Goal: Find specific page/section: Find specific page/section

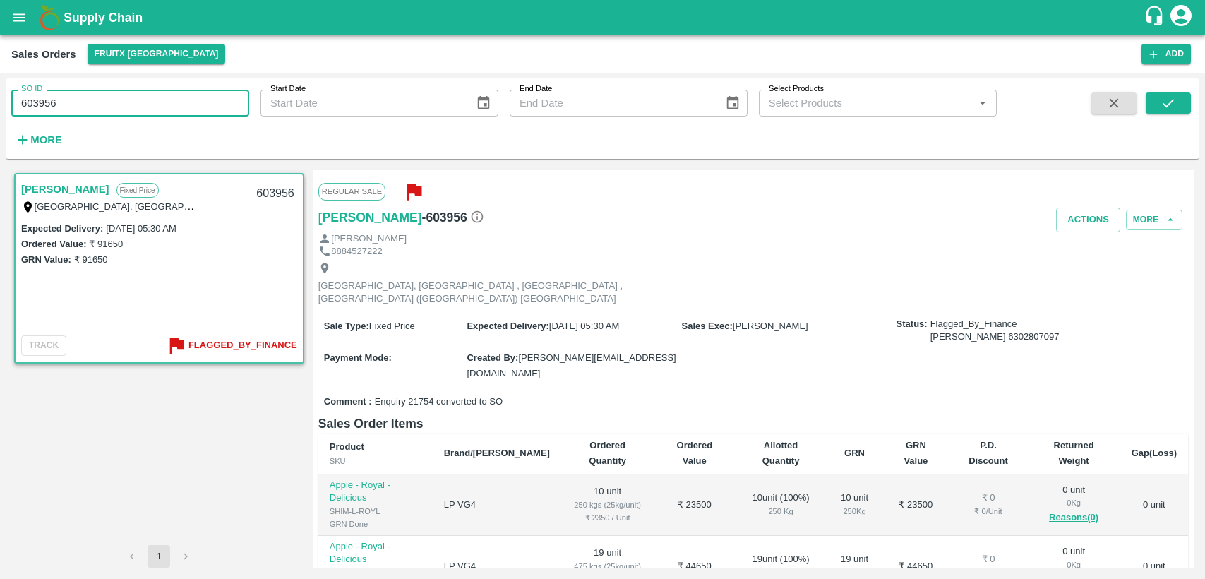
click at [5, 124] on div "SO ID 603956 SO ID Start Date Start Date End Date End Date Select Products Sele…" at bounding box center [602, 326] width 1205 height 506
type input "603825"
drag, startPoint x: 1154, startPoint y: 96, endPoint x: 1045, endPoint y: 132, distance: 114.5
click at [1154, 97] on button "submit" at bounding box center [1168, 102] width 45 height 21
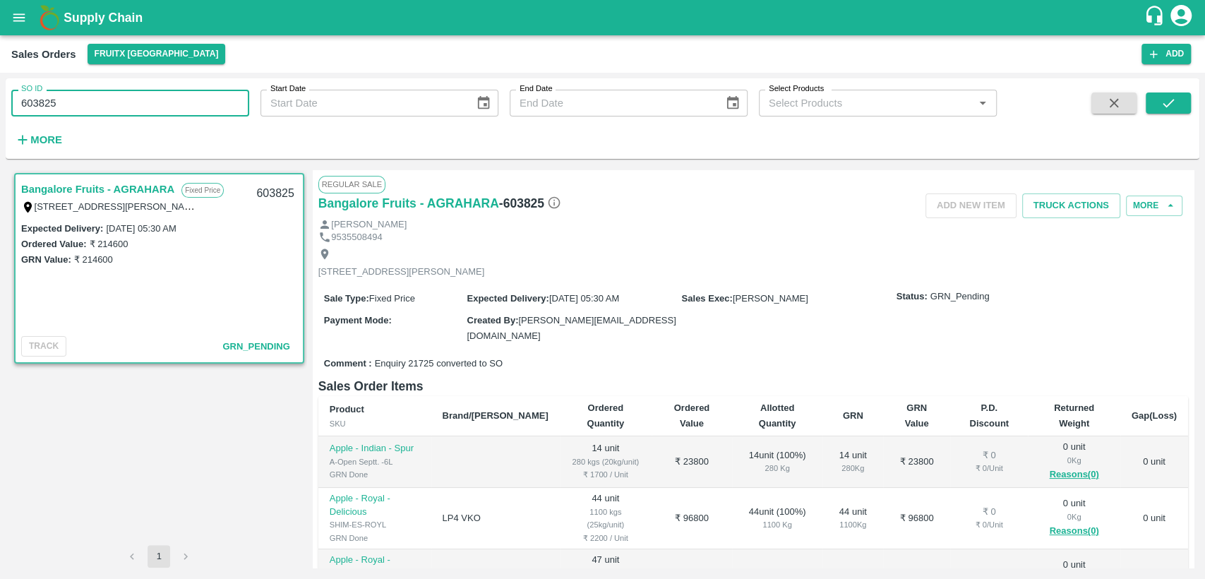
drag, startPoint x: 71, startPoint y: 109, endPoint x: 0, endPoint y: 109, distance: 70.6
click at [0, 109] on div "SO ID 603825 SO ID Start Date Start Date End Date End Date Select Products Sele…" at bounding box center [602, 326] width 1205 height 506
paste input "text"
click at [1169, 102] on icon "submit" at bounding box center [1169, 103] width 16 height 16
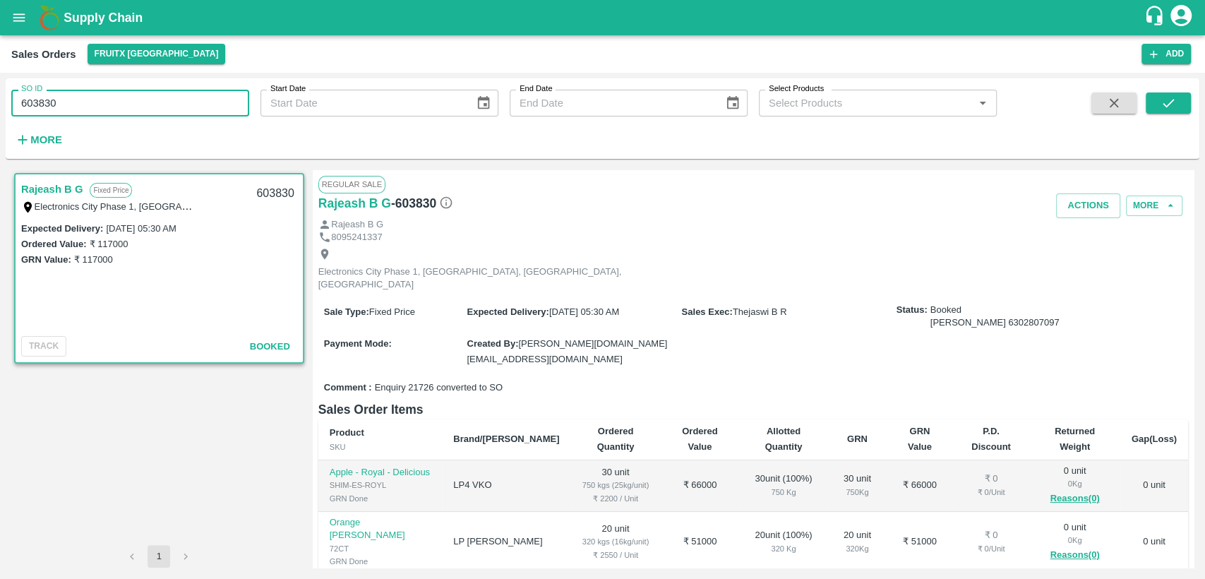
drag, startPoint x: 0, startPoint y: 121, endPoint x: 16, endPoint y: 124, distance: 15.9
click at [6, 126] on div "SO ID 603830 SO ID Start Date Start Date End Date End Date Select Products Sele…" at bounding box center [498, 114] width 997 height 73
paste input "text"
click at [1161, 99] on icon "submit" at bounding box center [1169, 103] width 16 height 16
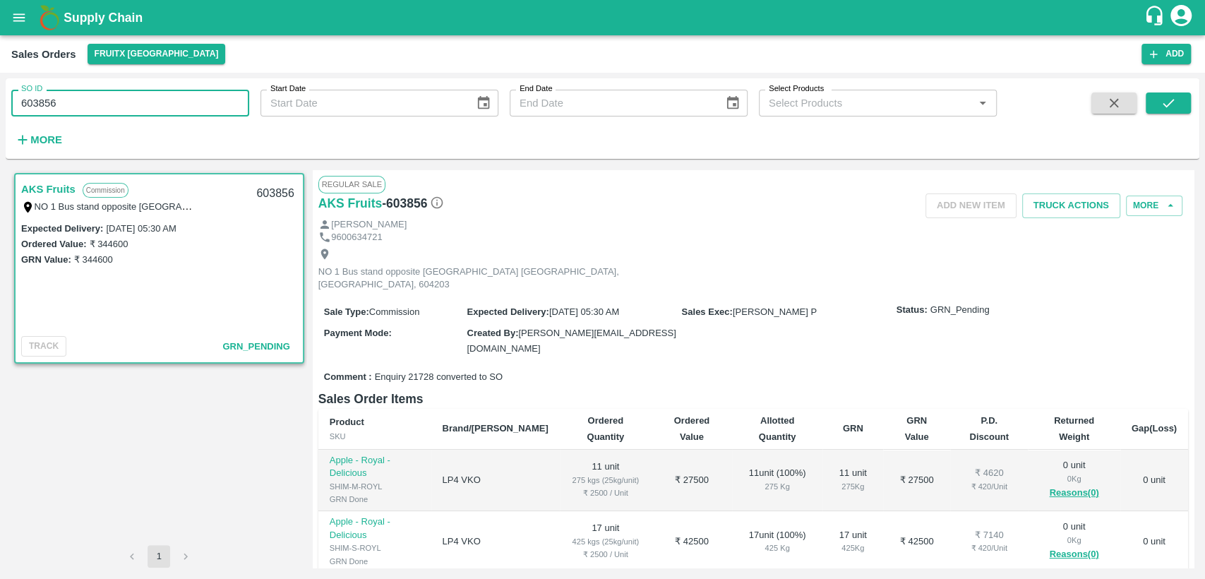
drag, startPoint x: 59, startPoint y: 103, endPoint x: 0, endPoint y: 110, distance: 59.7
click at [0, 110] on div "SO ID 603856 SO ID Start Date Start Date End Date End Date Select Products Sele…" at bounding box center [602, 326] width 1205 height 506
paste input "text"
click at [1181, 102] on button "submit" at bounding box center [1168, 102] width 45 height 21
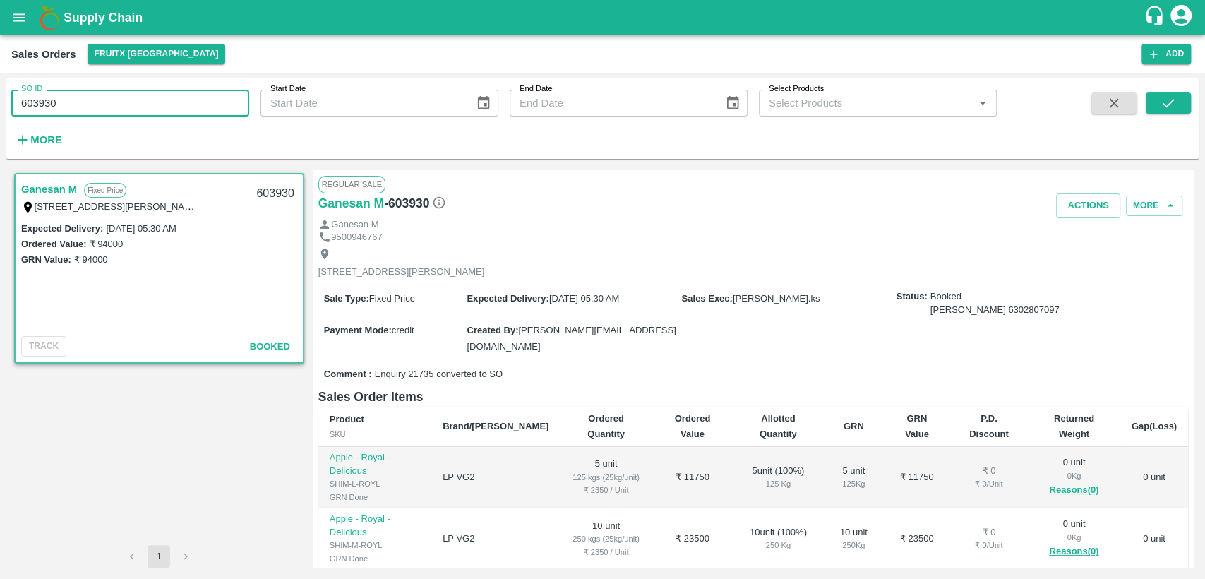
click at [0, 114] on div "SO ID 603930 SO ID Start Date Start Date End Date End Date Select Products Sele…" at bounding box center [602, 326] width 1205 height 506
paste input "text"
click at [1181, 101] on button "submit" at bounding box center [1168, 102] width 45 height 21
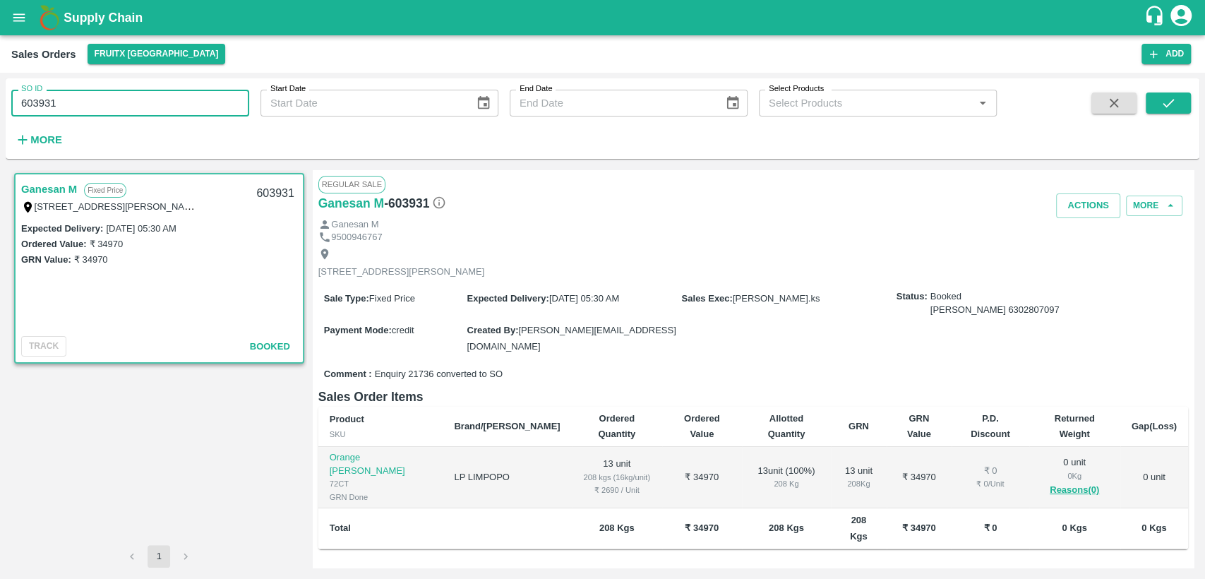
drag, startPoint x: 58, startPoint y: 112, endPoint x: 0, endPoint y: 131, distance: 61.0
click at [0, 131] on div "SO ID 603931 SO ID Start Date Start Date End Date End Date Select Products Sele…" at bounding box center [602, 326] width 1205 height 506
paste input "text"
click at [1177, 103] on button "submit" at bounding box center [1168, 102] width 45 height 21
click at [16, 112] on input "603948" at bounding box center [130, 103] width 238 height 27
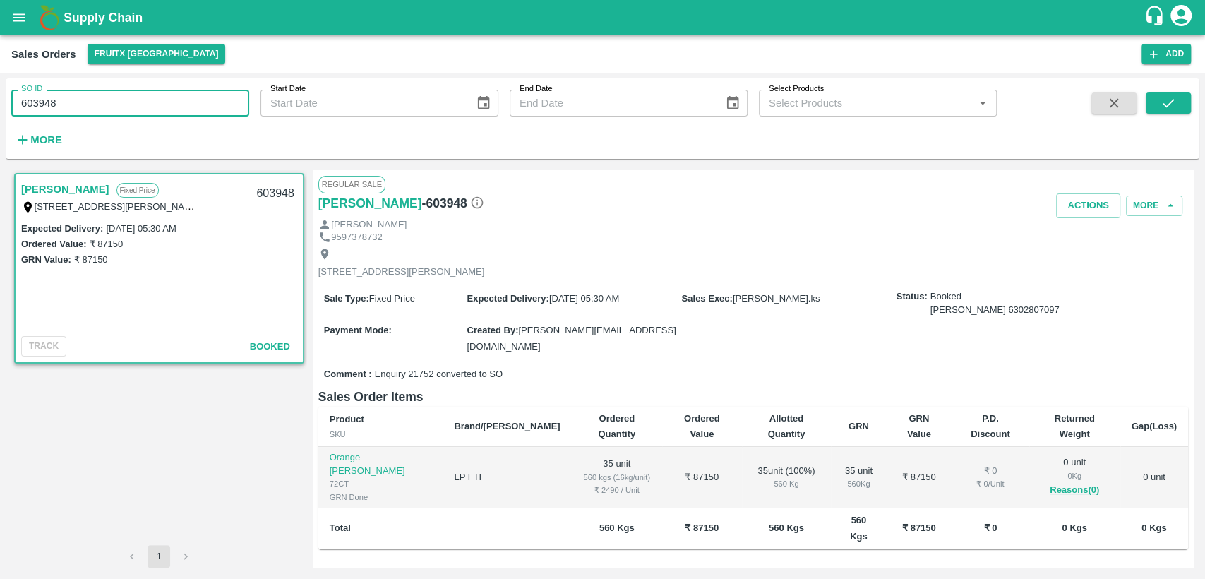
paste input "text"
click at [1181, 101] on button "submit" at bounding box center [1168, 102] width 45 height 21
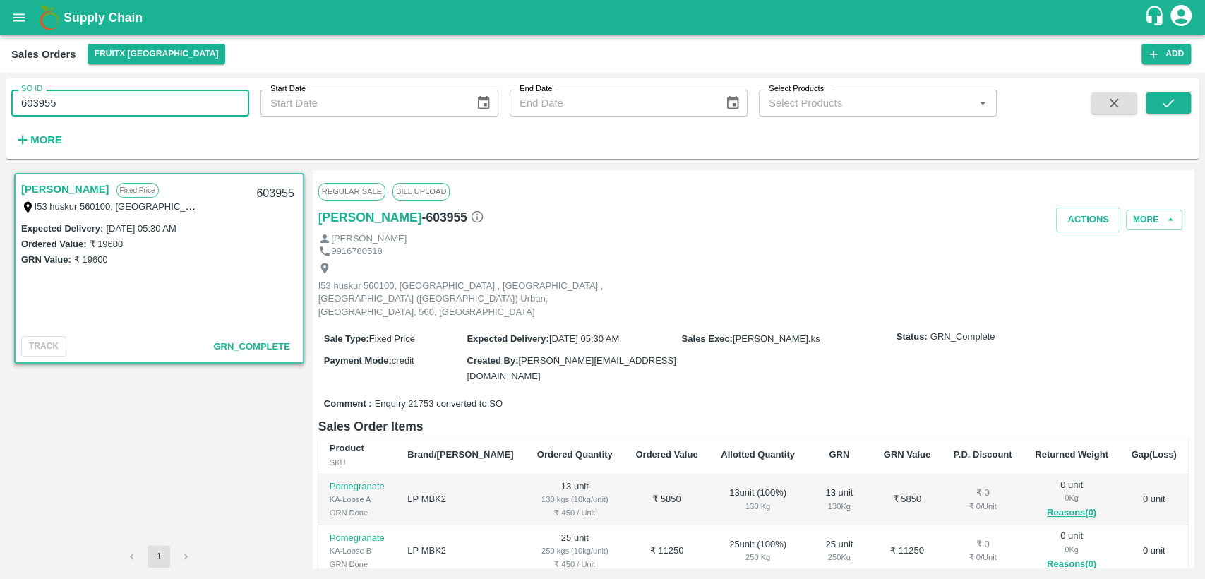
drag, startPoint x: 58, startPoint y: 106, endPoint x: 8, endPoint y: 105, distance: 50.1
click at [8, 105] on div "SO ID 603955 SO ID" at bounding box center [124, 97] width 249 height 38
paste input "text"
click at [1172, 109] on icon "submit" at bounding box center [1169, 103] width 16 height 16
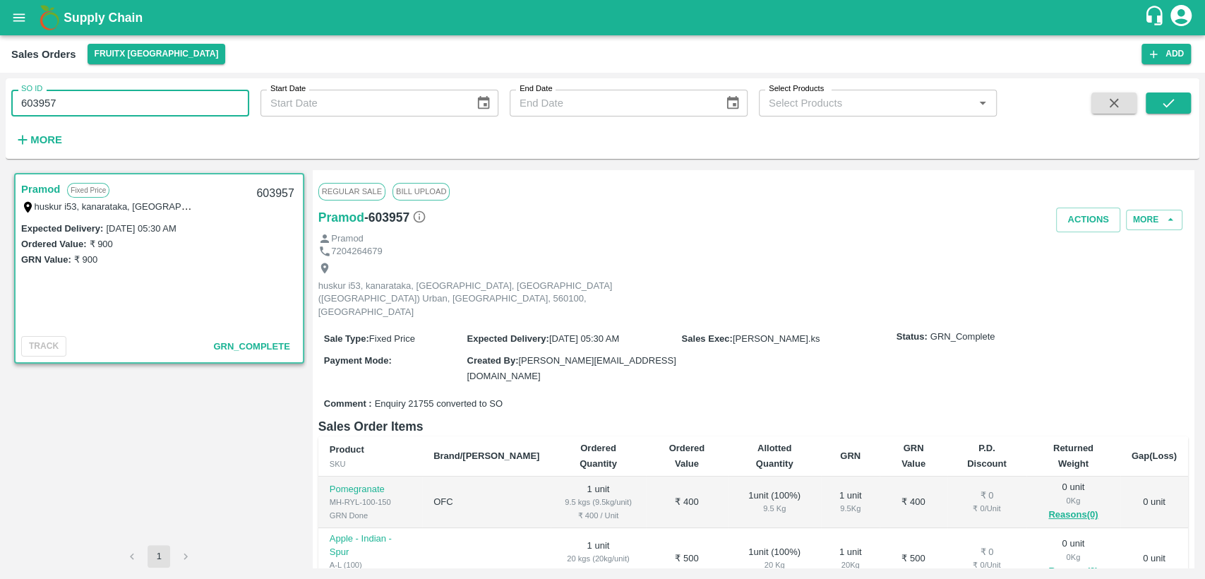
drag, startPoint x: 78, startPoint y: 101, endPoint x: 0, endPoint y: 99, distance: 77.7
click at [0, 99] on div "SO ID 603957 SO ID Start Date Start Date End Date End Date Select Products Sele…" at bounding box center [602, 326] width 1205 height 506
paste input "text"
click at [1169, 102] on icon "submit" at bounding box center [1169, 103] width 16 height 16
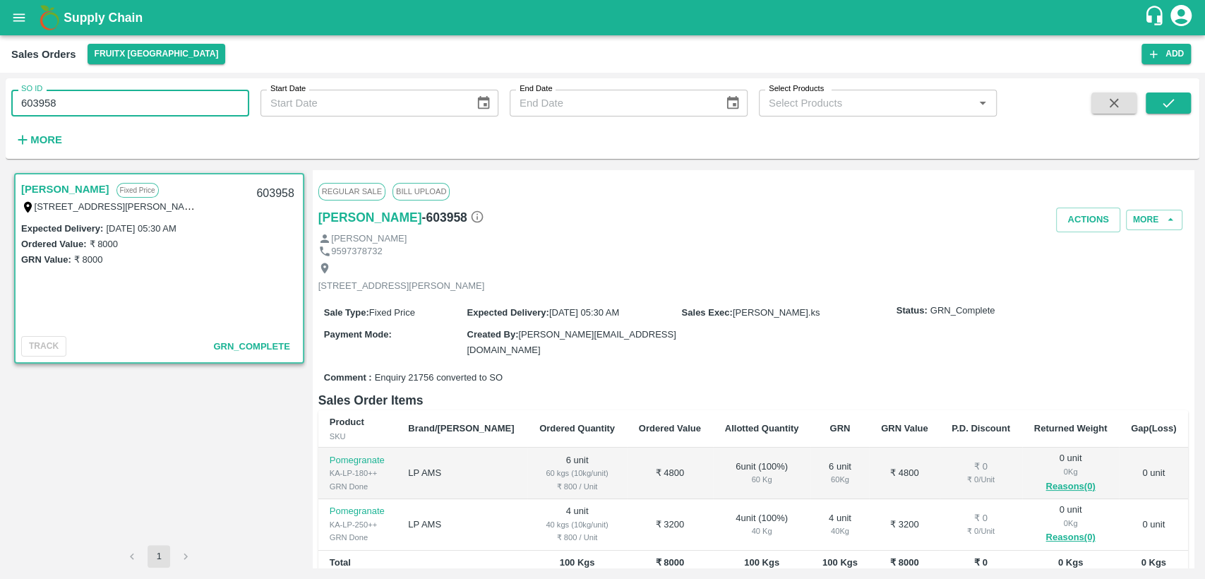
drag, startPoint x: 9, startPoint y: 104, endPoint x: 0, endPoint y: 109, distance: 10.1
click at [0, 109] on div "SO ID 603958 SO ID Start Date Start Date End Date End Date Select Products Sele…" at bounding box center [602, 326] width 1205 height 506
paste input "text"
click at [1168, 99] on icon "submit" at bounding box center [1169, 103] width 16 height 16
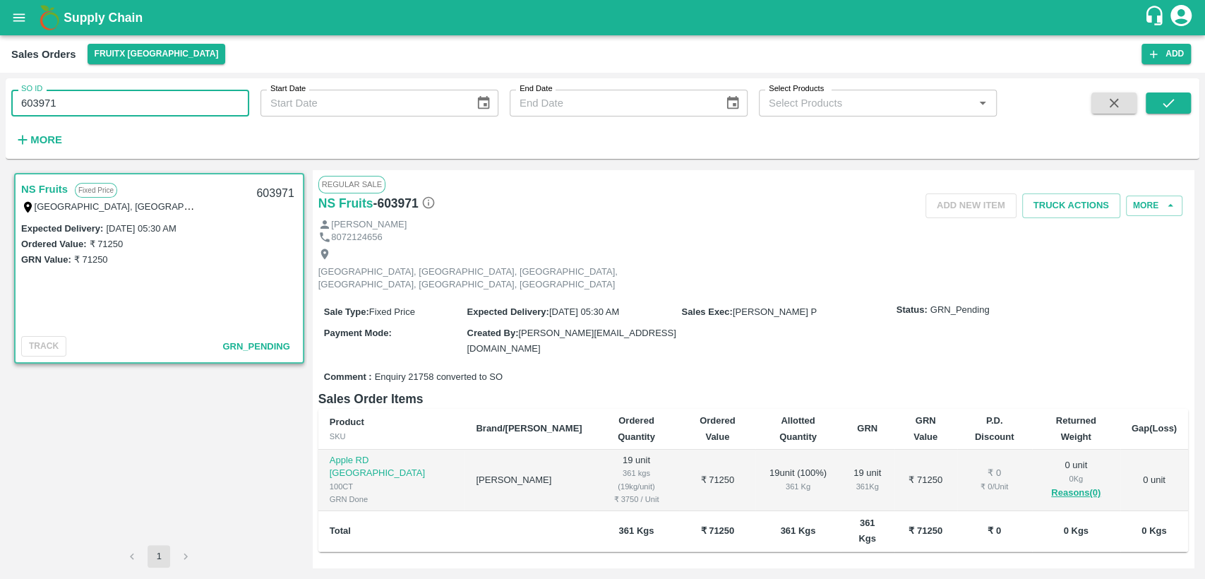
drag, startPoint x: 28, startPoint y: 100, endPoint x: 0, endPoint y: 110, distance: 29.9
click at [0, 110] on div "SO ID 603971 SO ID Start Date Start Date End Date End Date Select Products Sele…" at bounding box center [602, 326] width 1205 height 506
paste input "text"
click at [1161, 100] on icon "submit" at bounding box center [1169, 103] width 16 height 16
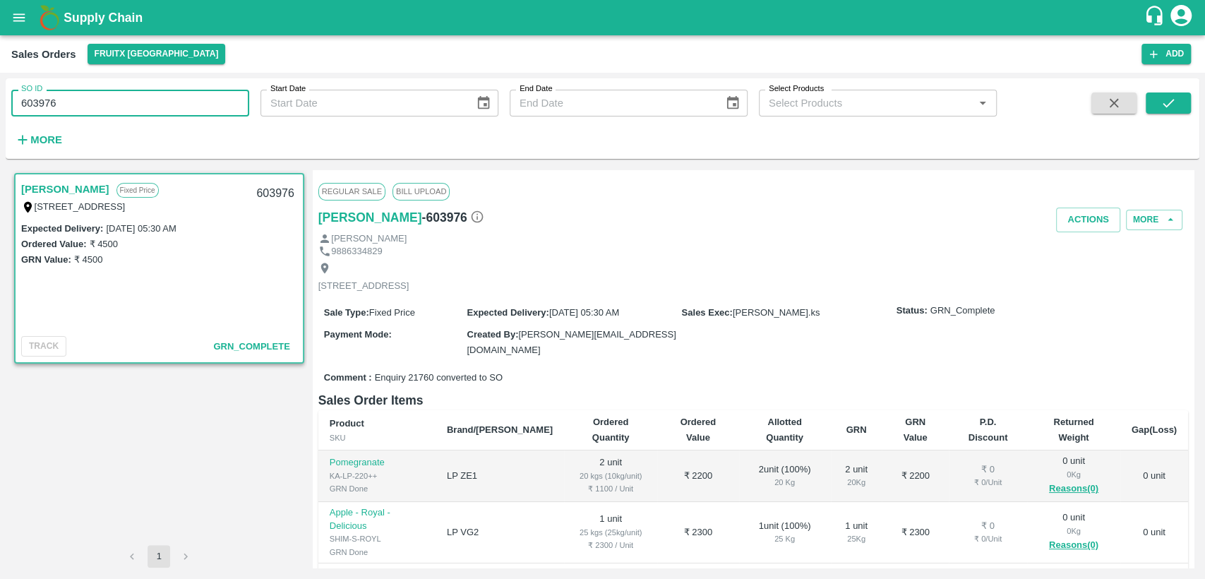
drag, startPoint x: 58, startPoint y: 108, endPoint x: 0, endPoint y: 118, distance: 58.7
click at [0, 118] on div "SO ID 603976 SO ID Start Date Start Date End Date End Date Select Products Sele…" at bounding box center [602, 326] width 1205 height 506
paste input "text"
click at [1148, 102] on button "submit" at bounding box center [1168, 102] width 45 height 21
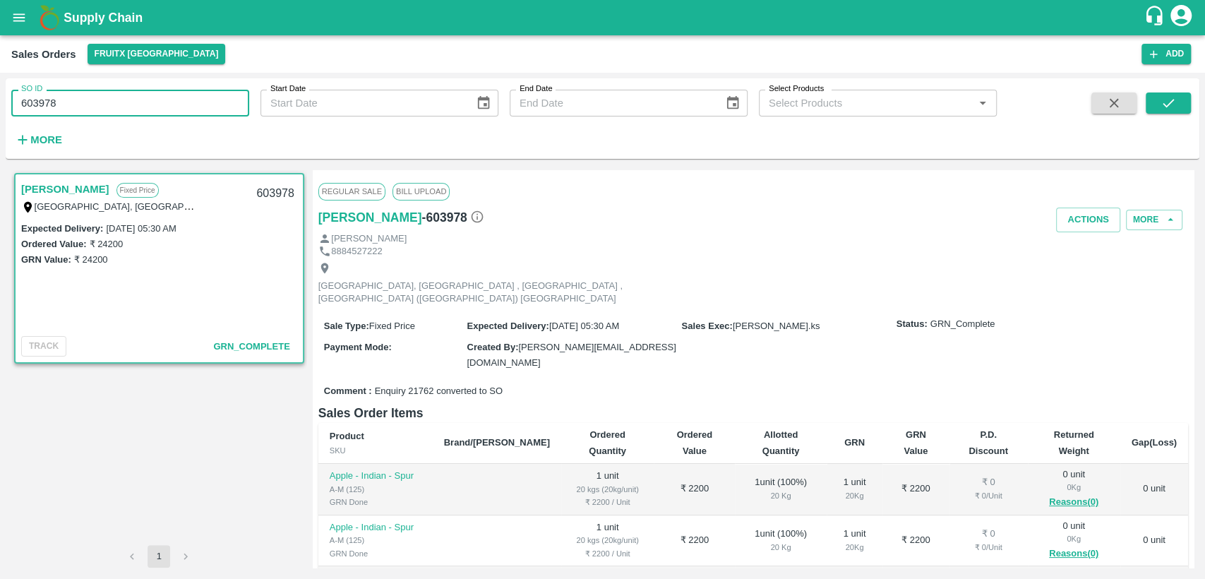
drag, startPoint x: 68, startPoint y: 104, endPoint x: 0, endPoint y: 102, distance: 67.8
click at [0, 102] on div "SO ID 603978 SO ID Start Date Start Date End Date End Date Select Products Sele…" at bounding box center [602, 326] width 1205 height 506
paste input "text"
click at [1163, 97] on icon "submit" at bounding box center [1169, 103] width 16 height 16
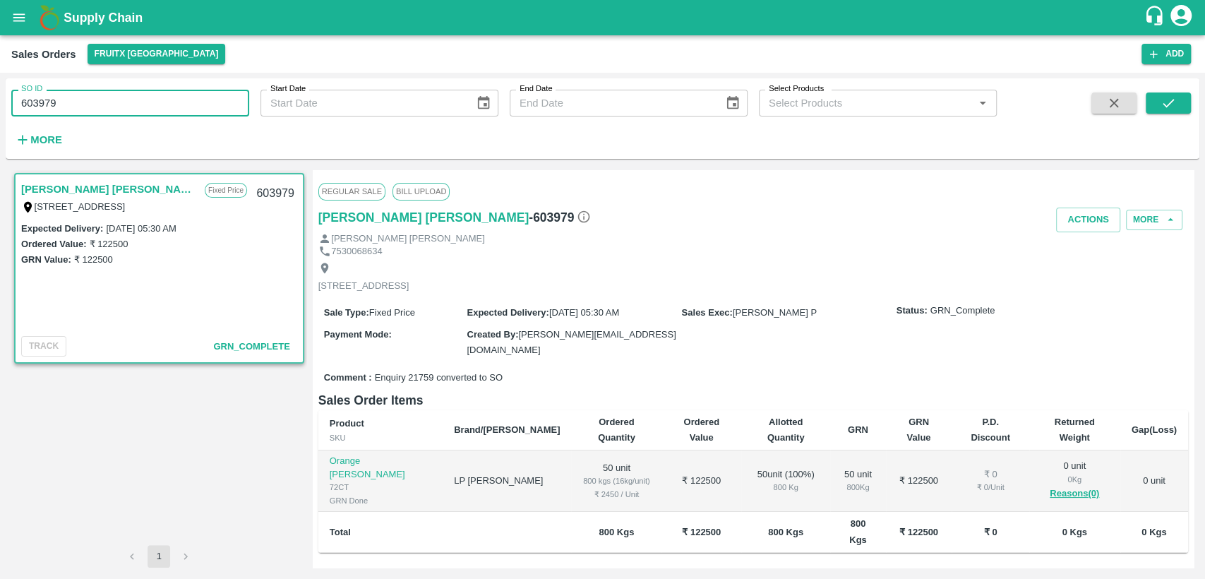
drag, startPoint x: 0, startPoint y: 104, endPoint x: 6, endPoint y: 112, distance: 10.0
click at [0, 114] on div "SO ID 603979 SO ID Start Date Start Date End Date End Date Select Products Sele…" at bounding box center [602, 326] width 1205 height 506
drag, startPoint x: 70, startPoint y: 99, endPoint x: 0, endPoint y: 109, distance: 70.7
click at [0, 109] on div "SO ID 603979 SO ID Start Date Start Date End Date End Date Select Products Sele…" at bounding box center [602, 326] width 1205 height 506
paste input "text"
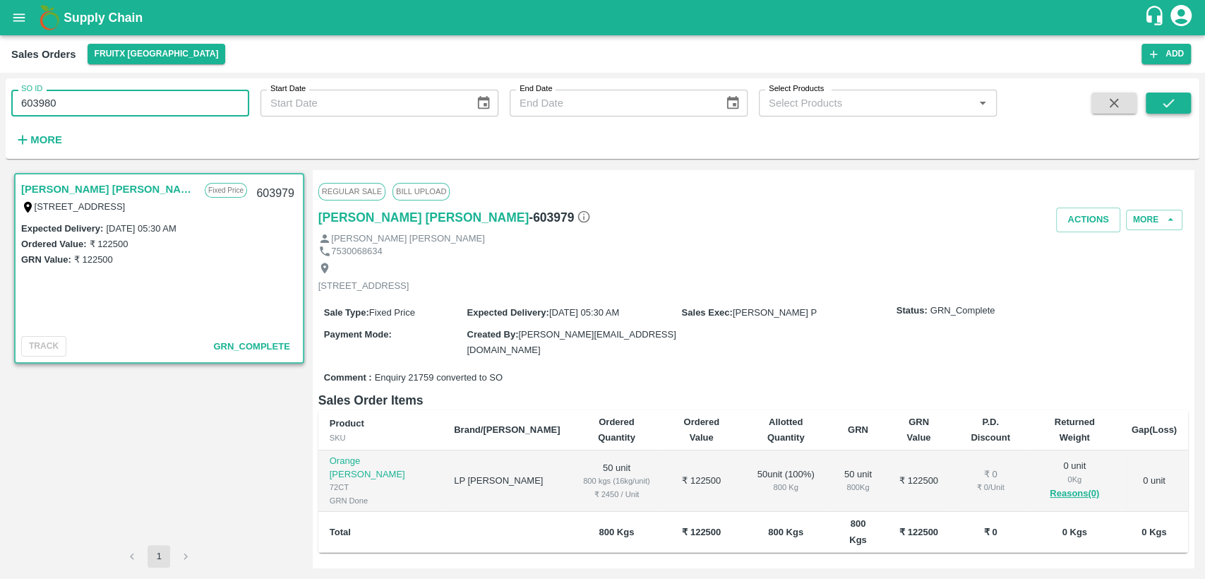
click at [1163, 95] on icon "submit" at bounding box center [1169, 103] width 16 height 16
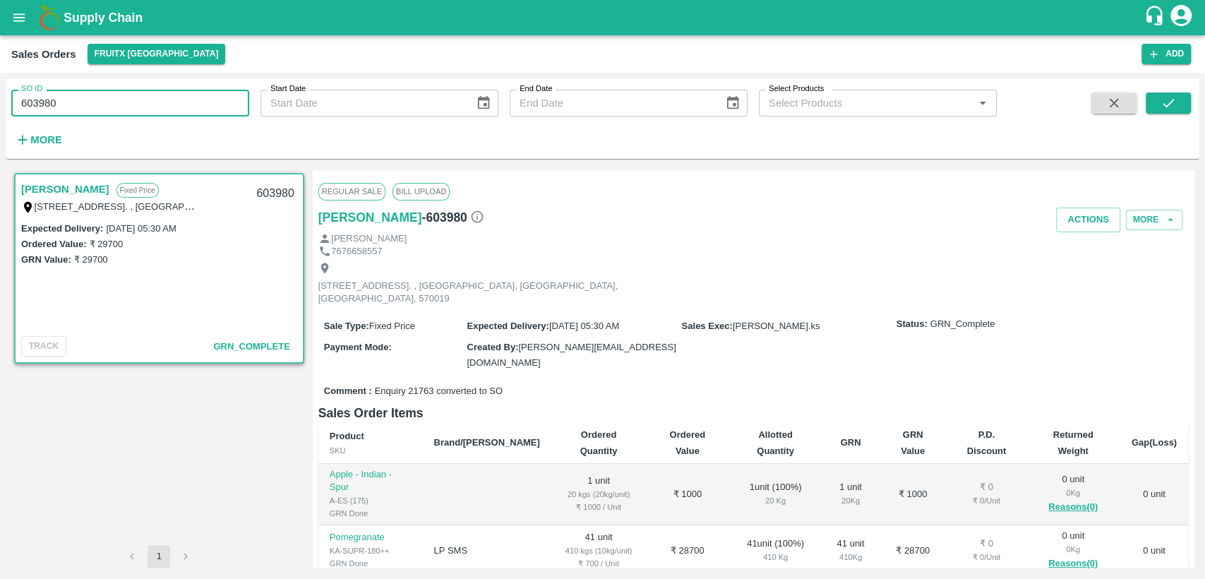
drag, startPoint x: 62, startPoint y: 107, endPoint x: 0, endPoint y: 107, distance: 62.1
click at [0, 107] on div "SO ID 603980 SO ID Start Date Start Date End Date End Date Select Products Sele…" at bounding box center [602, 326] width 1205 height 506
paste input "text"
click at [1167, 106] on icon "submit" at bounding box center [1168, 103] width 11 height 8
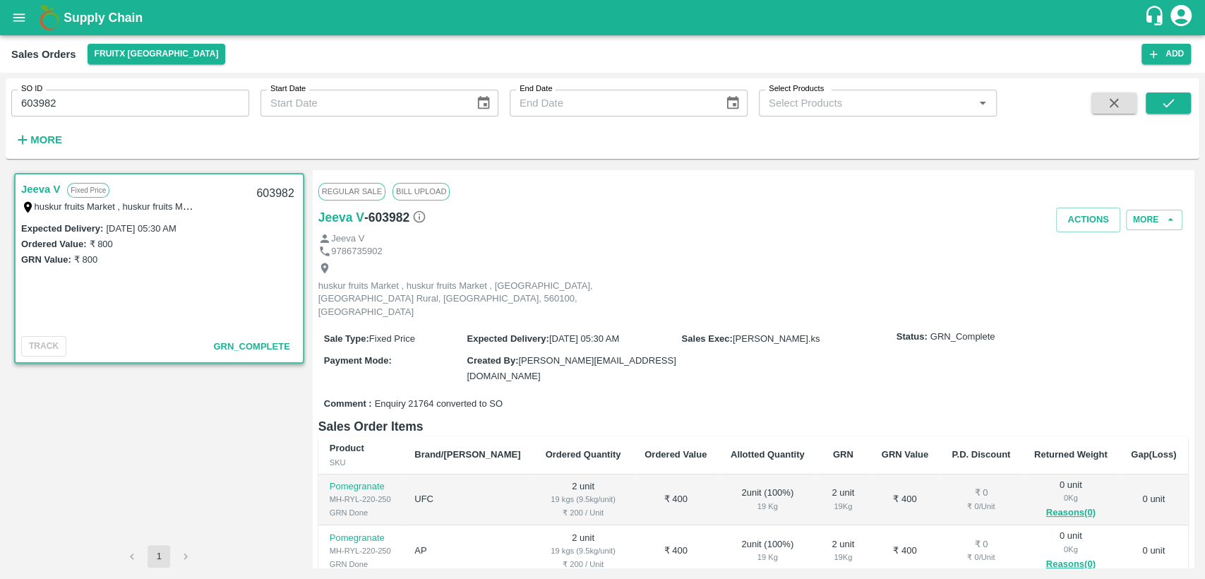
scroll to position [78, 0]
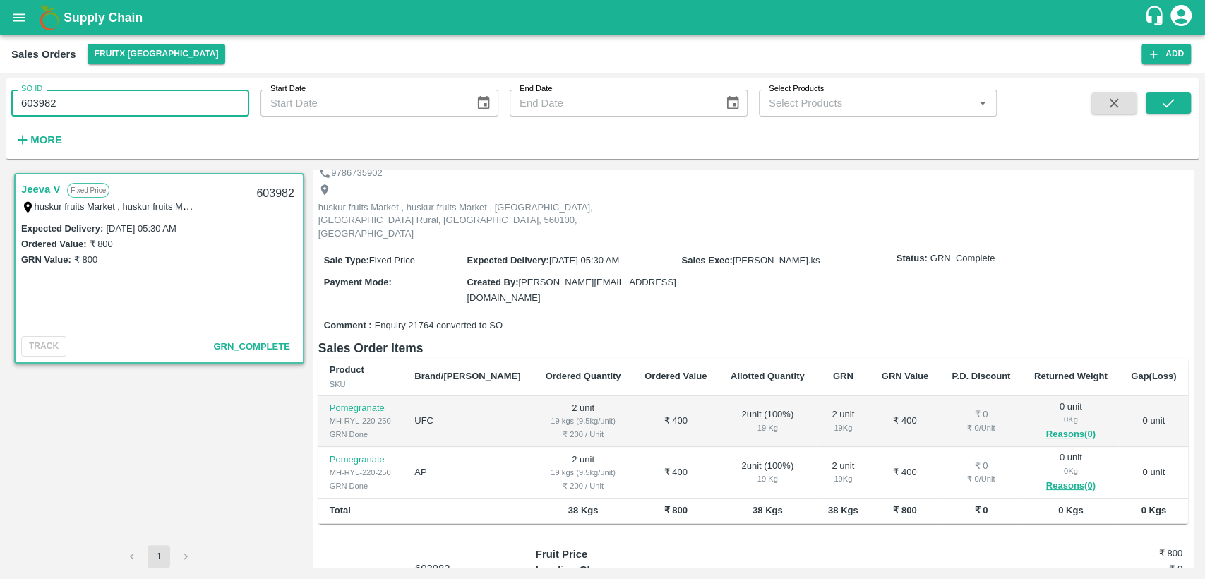
drag, startPoint x: 65, startPoint y: 104, endPoint x: 0, endPoint y: 117, distance: 66.2
click at [0, 117] on div "SO ID 603982 SO ID Start Date Start Date End Date End Date Select Products Sele…" at bounding box center [602, 326] width 1205 height 506
paste input "text"
click at [1184, 94] on button "submit" at bounding box center [1168, 102] width 45 height 21
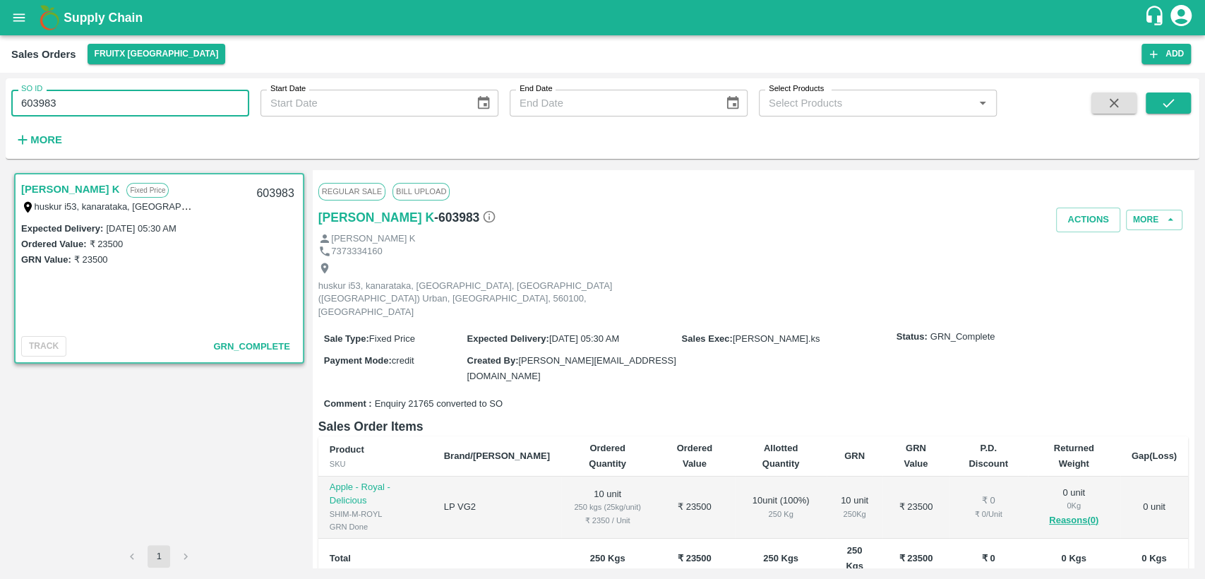
drag, startPoint x: 58, startPoint y: 107, endPoint x: 0, endPoint y: 114, distance: 58.4
click at [1, 114] on div "SO ID 603983 SO ID Start Date Start Date End Date End Date Select Products Sele…" at bounding box center [602, 326] width 1205 height 506
paste input "text"
click at [1180, 107] on button "submit" at bounding box center [1168, 102] width 45 height 21
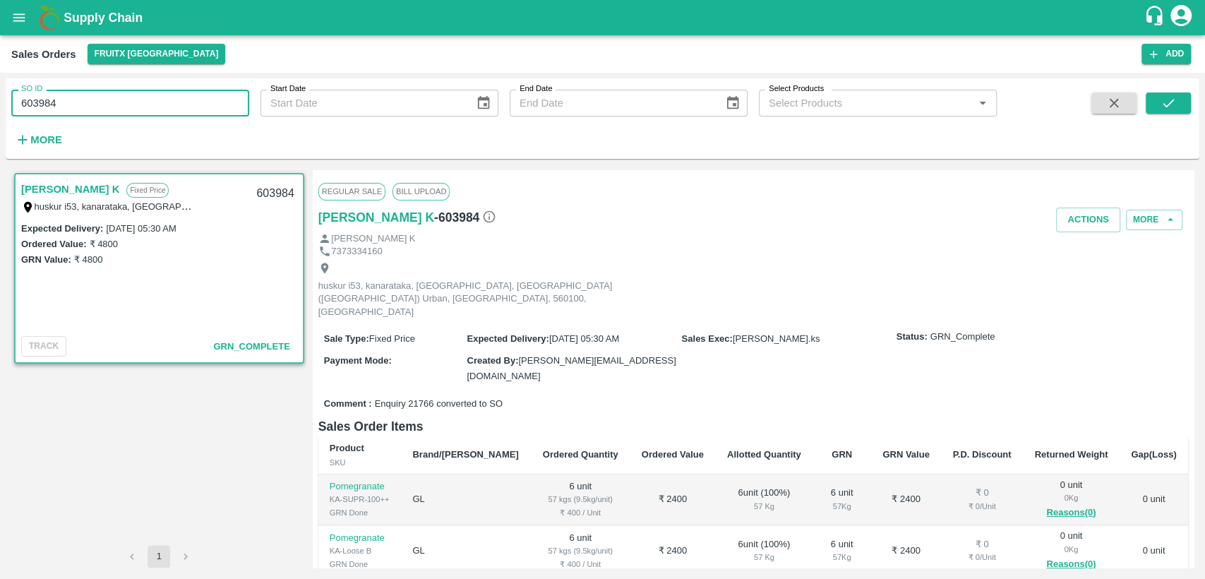
click at [0, 124] on div "SO ID 603984 SO ID Start Date Start Date End Date End Date Select Products Sele…" at bounding box center [602, 326] width 1205 height 506
paste input "text"
click at [1175, 107] on icon "submit" at bounding box center [1169, 103] width 16 height 16
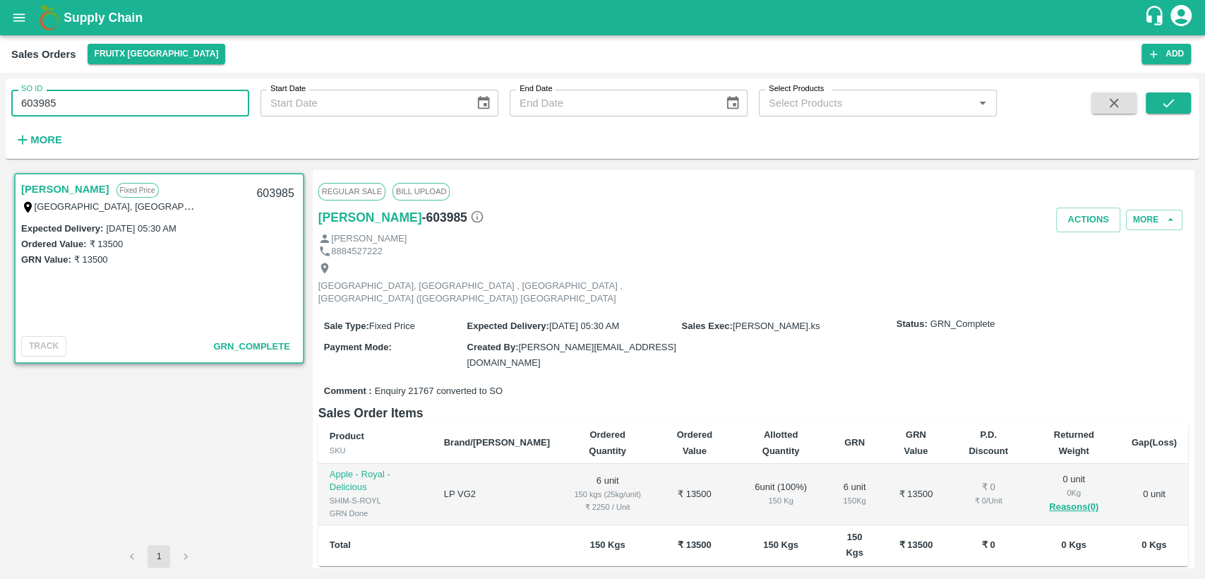
drag, startPoint x: 64, startPoint y: 102, endPoint x: 0, endPoint y: 114, distance: 64.7
click at [0, 114] on div "SO ID 603985 SO ID Start Date Start Date End Date End Date Select Products Sele…" at bounding box center [602, 326] width 1205 height 506
paste input "text"
click at [1164, 97] on icon "submit" at bounding box center [1169, 103] width 16 height 16
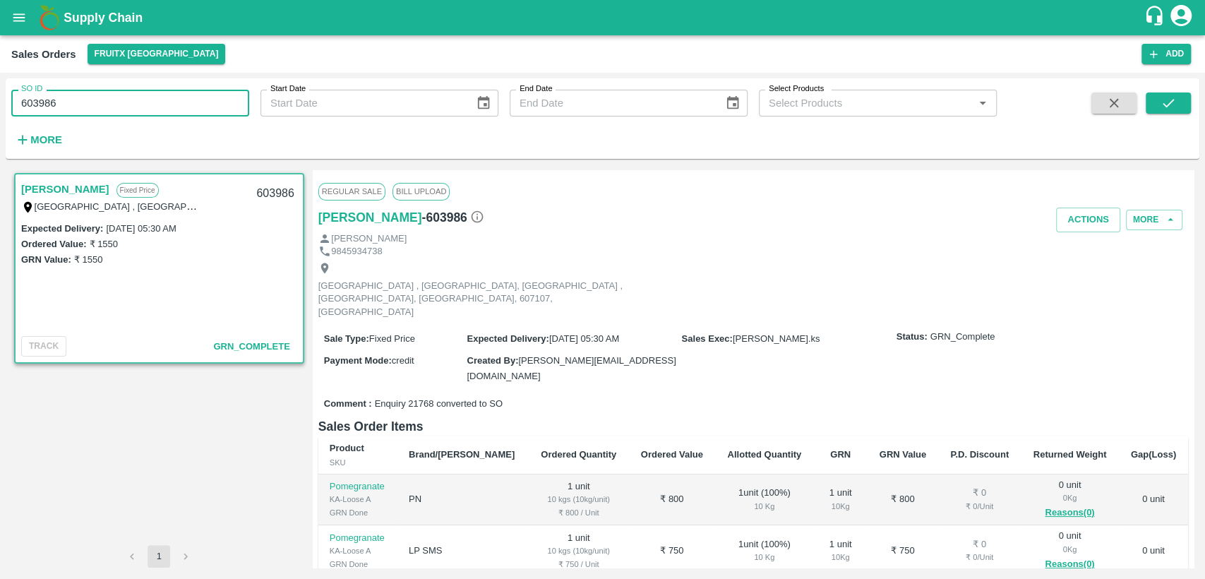
drag, startPoint x: 16, startPoint y: 125, endPoint x: 0, endPoint y: 137, distance: 20.2
click at [0, 137] on div "SO ID 603986 SO ID Start Date Start Date End Date End Date Select Products Sele…" at bounding box center [602, 326] width 1205 height 506
paste input "text"
click at [1183, 100] on button "submit" at bounding box center [1168, 102] width 45 height 21
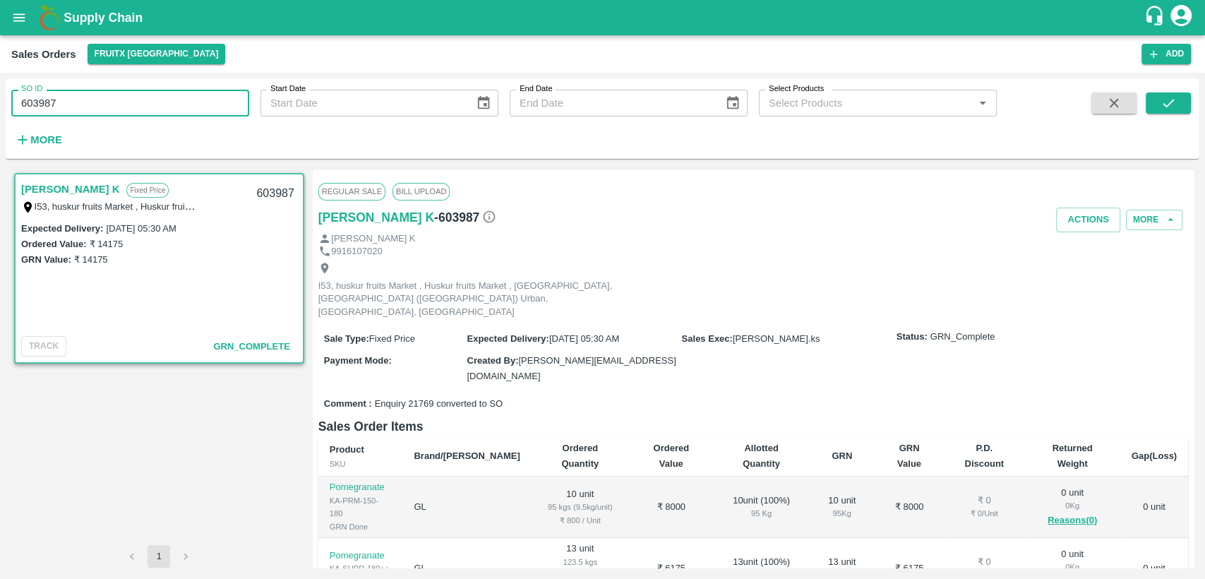
click at [0, 113] on div "SO ID 603987 SO ID Start Date Start Date End Date End Date Select Products Sele…" at bounding box center [602, 326] width 1205 height 506
click at [0, 111] on div "SO ID 603987 SO ID Start Date Start Date End Date End Date Select Products Sele…" at bounding box center [602, 326] width 1205 height 506
paste input "text"
click at [1166, 99] on icon "submit" at bounding box center [1169, 103] width 16 height 16
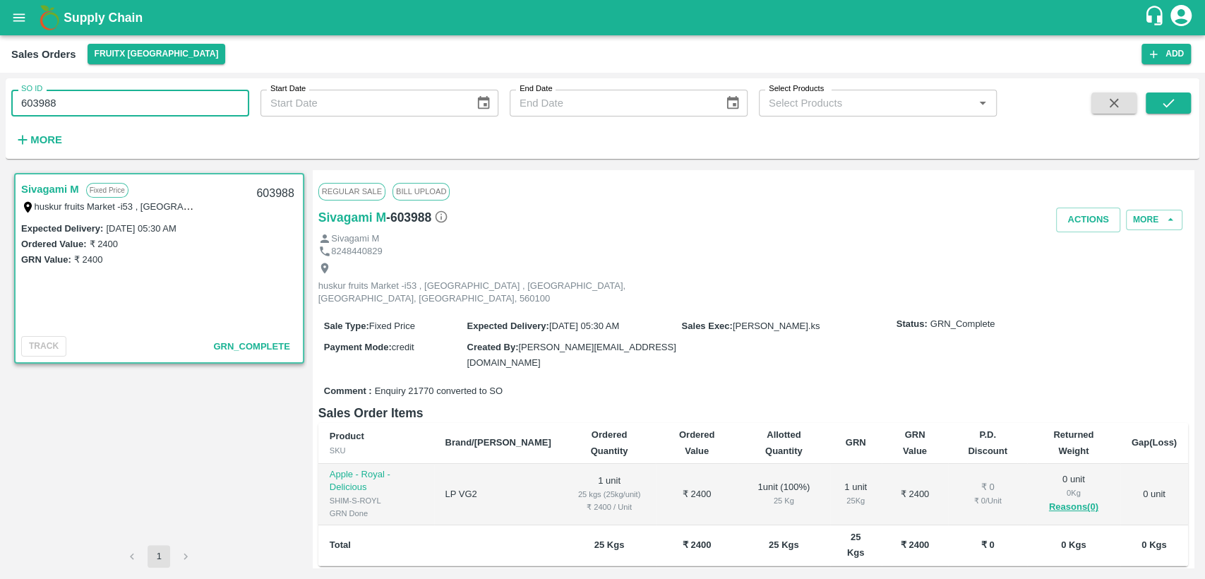
click at [0, 102] on div "SO ID 603988 SO ID Start Date Start Date End Date End Date Select Products Sele…" at bounding box center [602, 326] width 1205 height 506
paste input "text"
click at [1178, 102] on button "submit" at bounding box center [1168, 102] width 45 height 21
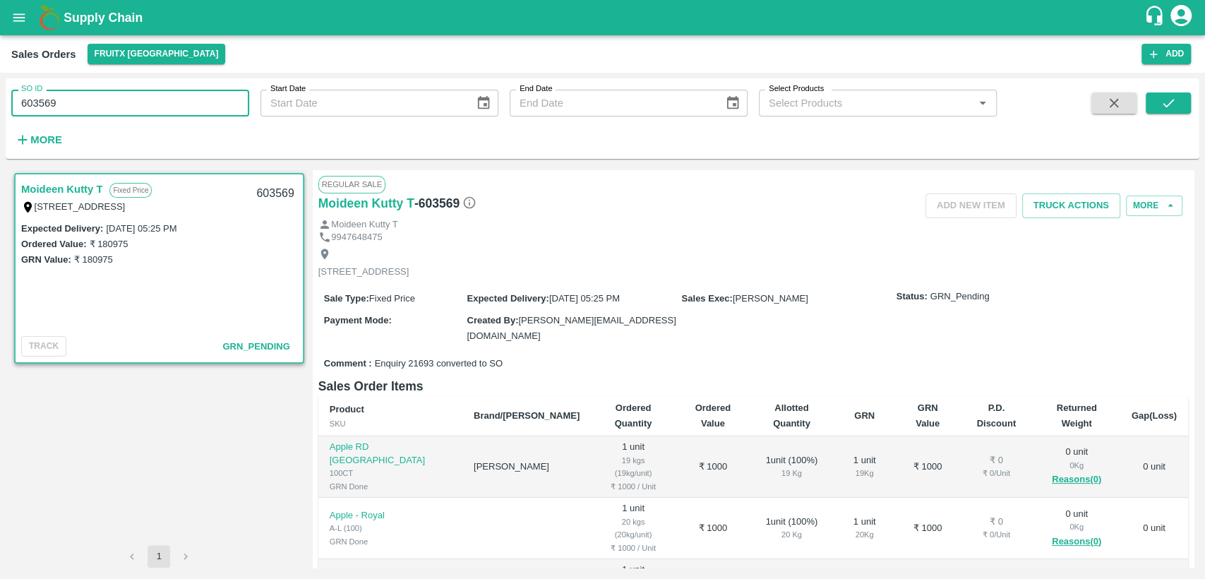
drag, startPoint x: 97, startPoint y: 97, endPoint x: 0, endPoint y: 100, distance: 96.8
click at [0, 100] on div "SO ID 603569 SO ID Start Date Start Date End Date End Date Select Products Sele…" at bounding box center [602, 326] width 1205 height 506
paste input "text"
click at [1182, 101] on button "submit" at bounding box center [1168, 102] width 45 height 21
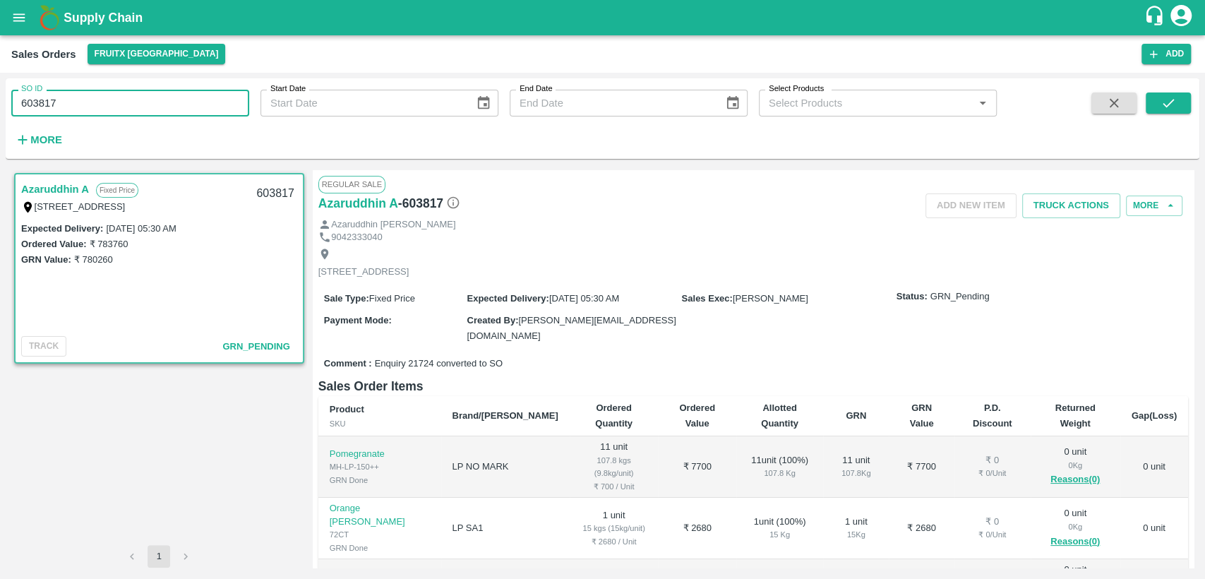
click at [0, 120] on div "SO ID 603817 SO ID Start Date Start Date End Date End Date Select Products Sele…" at bounding box center [602, 326] width 1205 height 506
paste input "text"
click at [1158, 101] on button "submit" at bounding box center [1168, 102] width 45 height 21
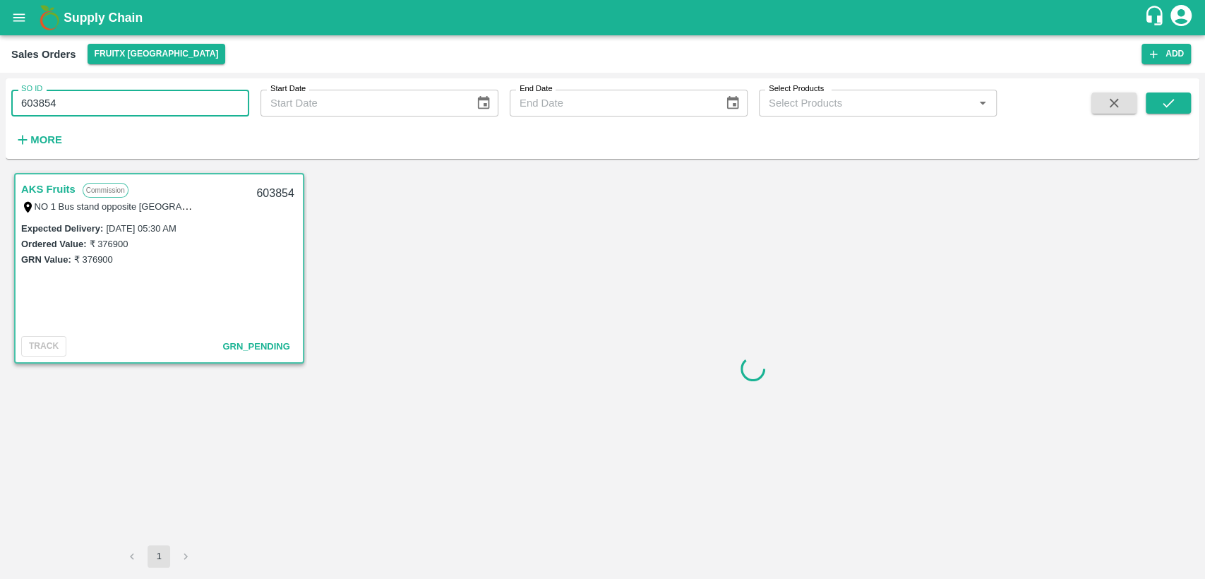
drag, startPoint x: 58, startPoint y: 103, endPoint x: 0, endPoint y: 114, distance: 59.0
click at [0, 114] on div "SO ID 603854 SO ID Start Date Start Date End Date End Date Select Products Sele…" at bounding box center [602, 326] width 1205 height 506
paste input "text"
click at [1178, 100] on button "submit" at bounding box center [1168, 102] width 45 height 21
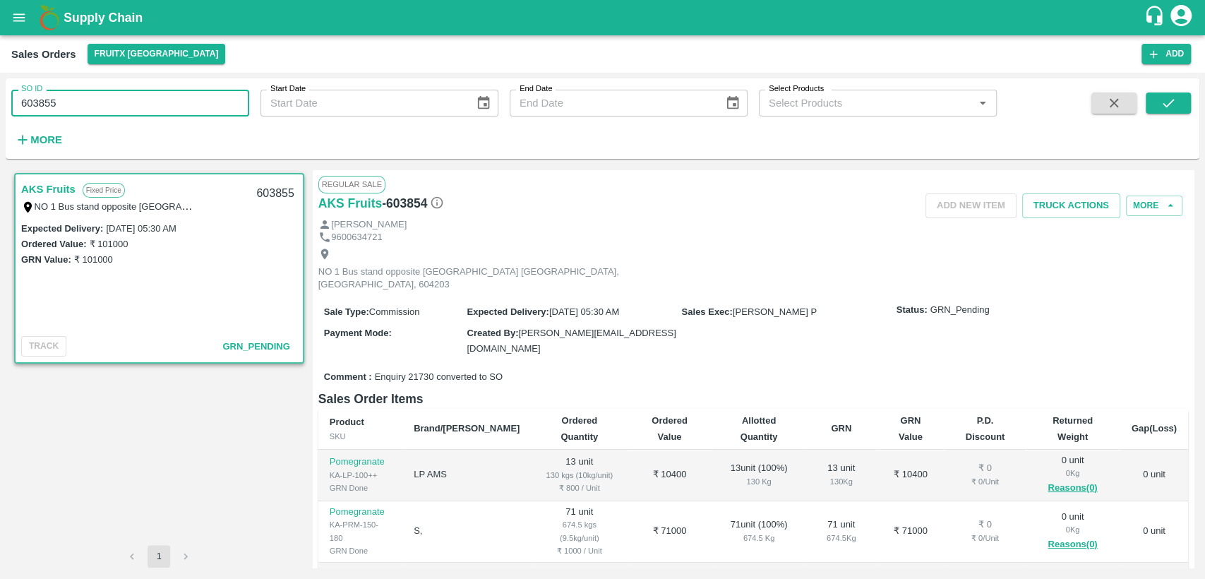
click at [0, 111] on div "SO ID 603855 SO ID Start Date Start Date End Date End Date Select Products Sele…" at bounding box center [602, 326] width 1205 height 506
paste input "text"
type input "603919"
click at [1169, 110] on icon "submit" at bounding box center [1169, 103] width 16 height 16
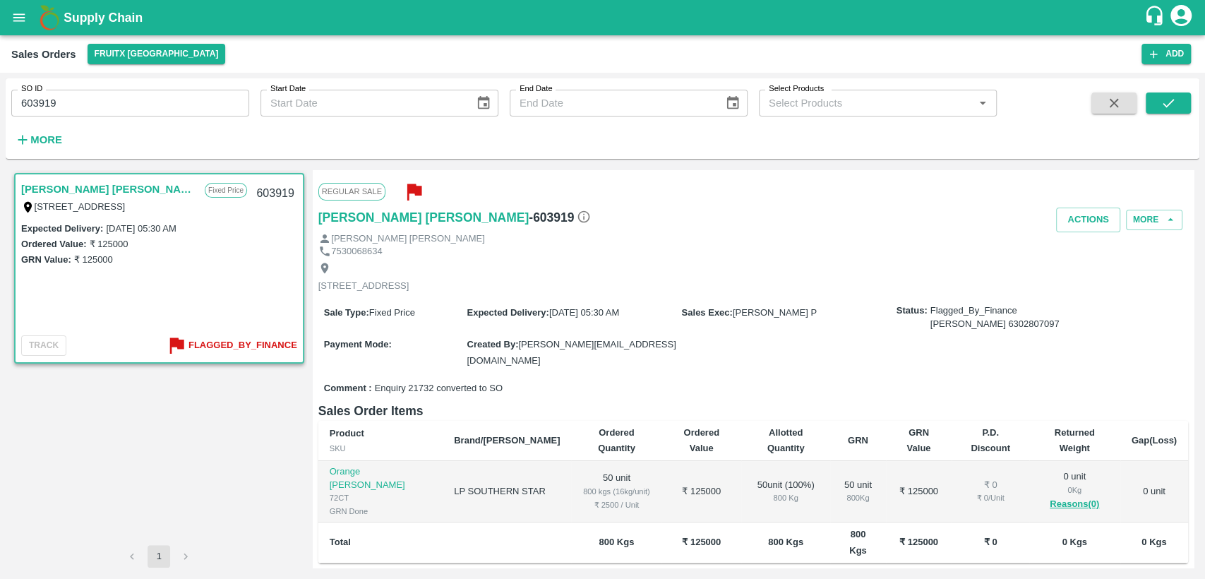
click at [412, 193] on icon "button" at bounding box center [413, 191] width 23 height 23
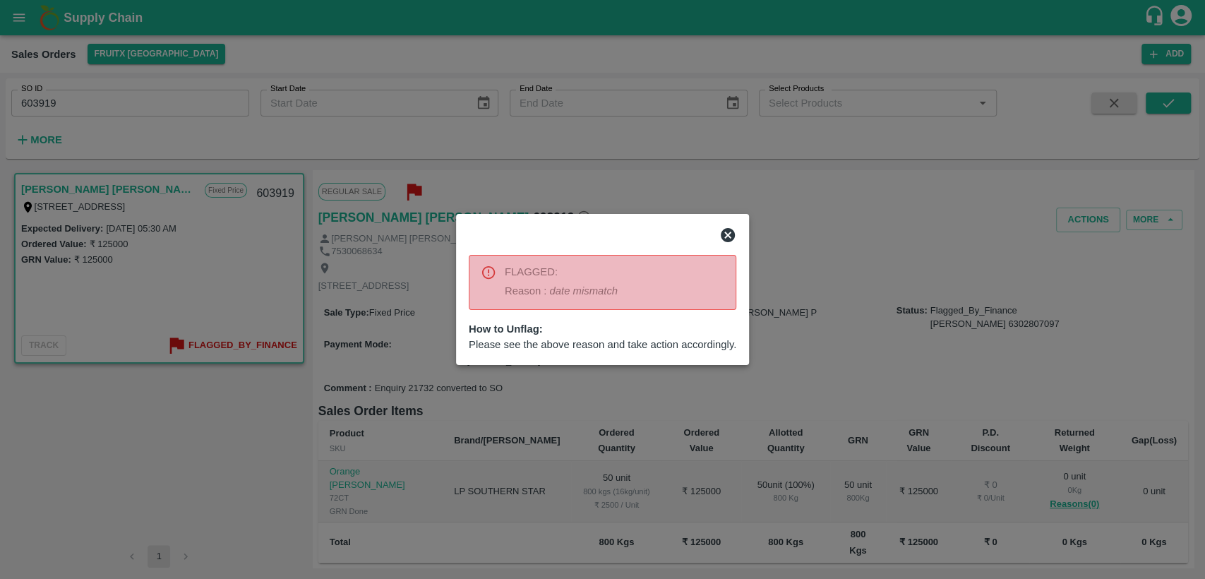
click at [729, 234] on icon at bounding box center [727, 235] width 17 height 17
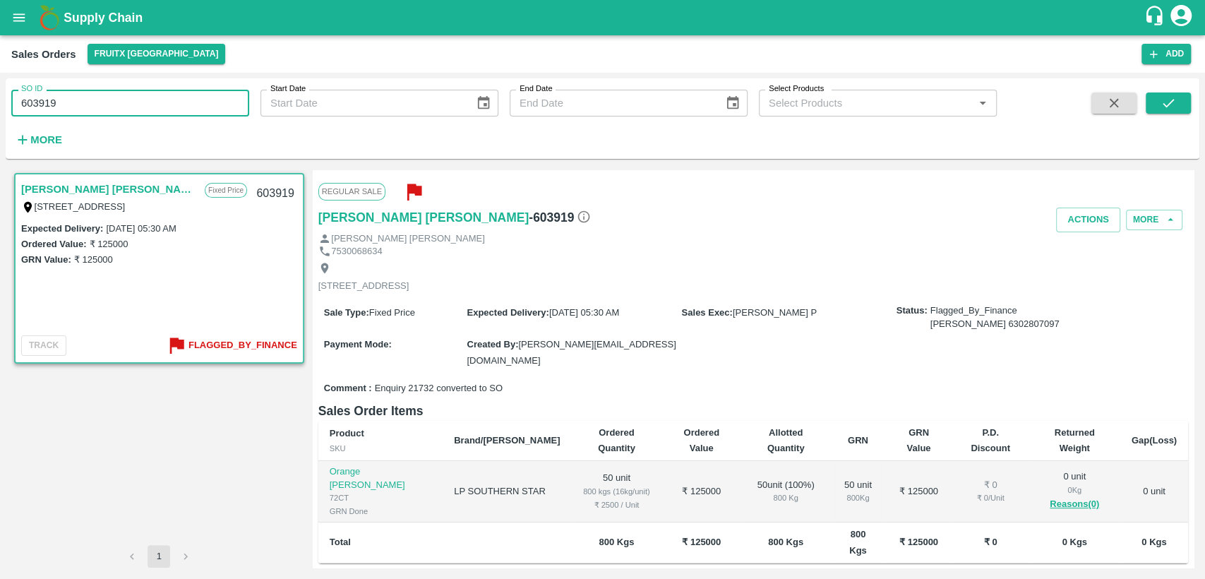
drag, startPoint x: 50, startPoint y: 108, endPoint x: 0, endPoint y: 116, distance: 50.8
click at [0, 116] on div "SO ID 603919 SO ID Start Date Start Date End Date End Date Select Products Sele…" at bounding box center [602, 326] width 1205 height 506
paste input "text"
click at [1166, 103] on icon "submit" at bounding box center [1169, 103] width 16 height 16
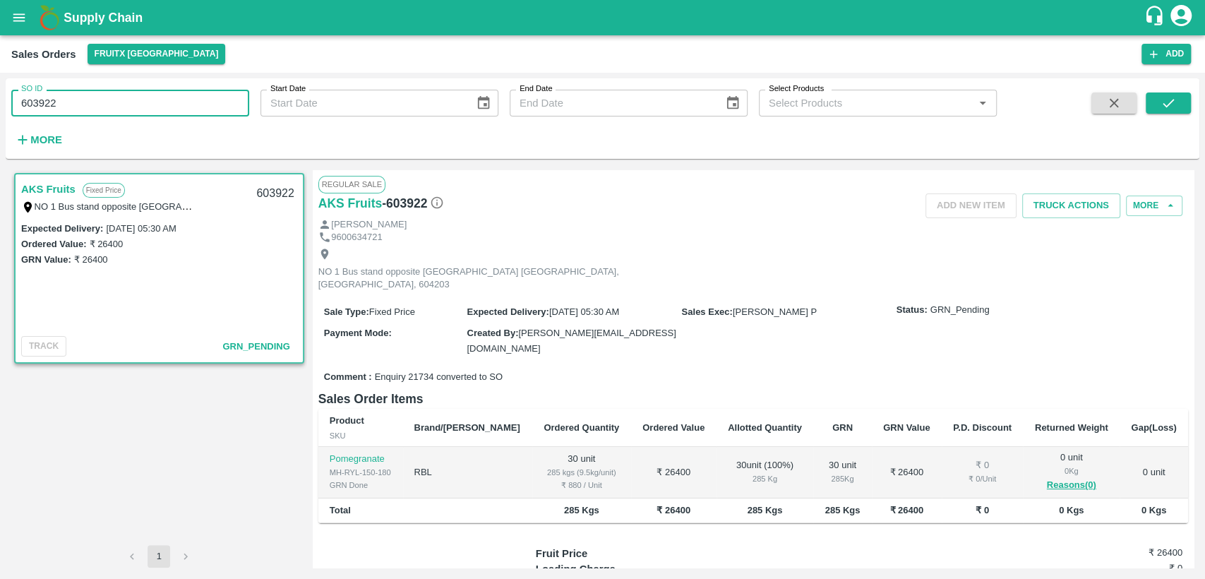
drag, startPoint x: 11, startPoint y: 108, endPoint x: 0, endPoint y: 110, distance: 11.5
click at [0, 110] on div "SO ID 603922 SO ID Start Date Start Date End Date End Date Select Products Sele…" at bounding box center [602, 326] width 1205 height 506
paste input "text"
click at [1161, 111] on button "submit" at bounding box center [1168, 102] width 45 height 21
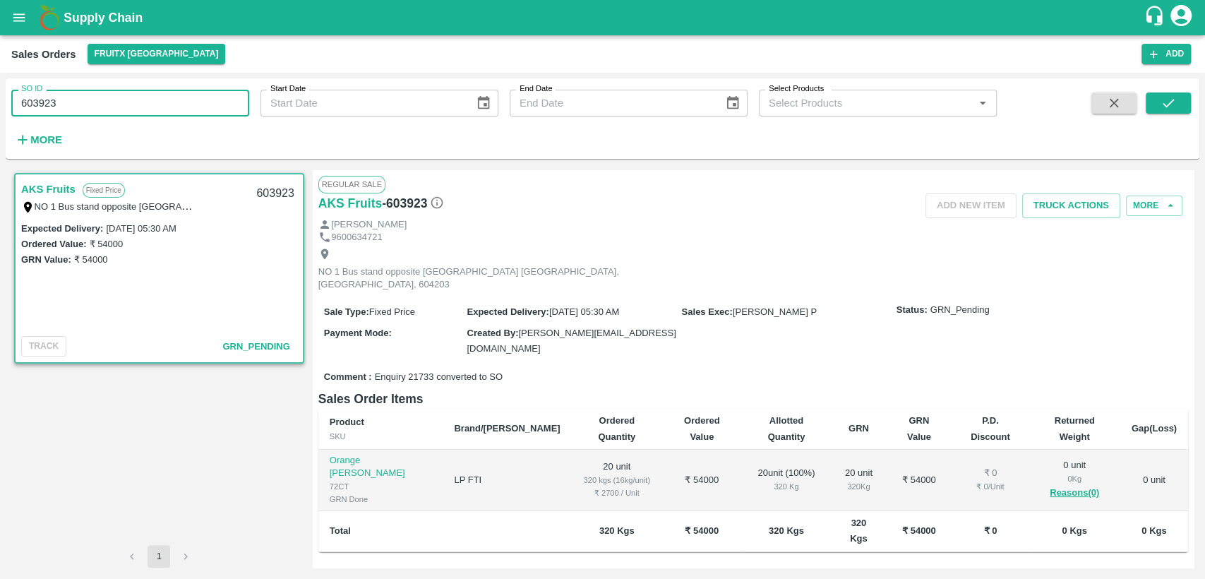
drag, startPoint x: 59, startPoint y: 95, endPoint x: 0, endPoint y: 105, distance: 60.1
click at [0, 105] on div "SO ID 603923 SO ID Start Date Start Date End Date End Date Select Products Sele…" at bounding box center [602, 326] width 1205 height 506
paste input "text"
type input "603956"
click at [1169, 95] on icon "submit" at bounding box center [1169, 103] width 16 height 16
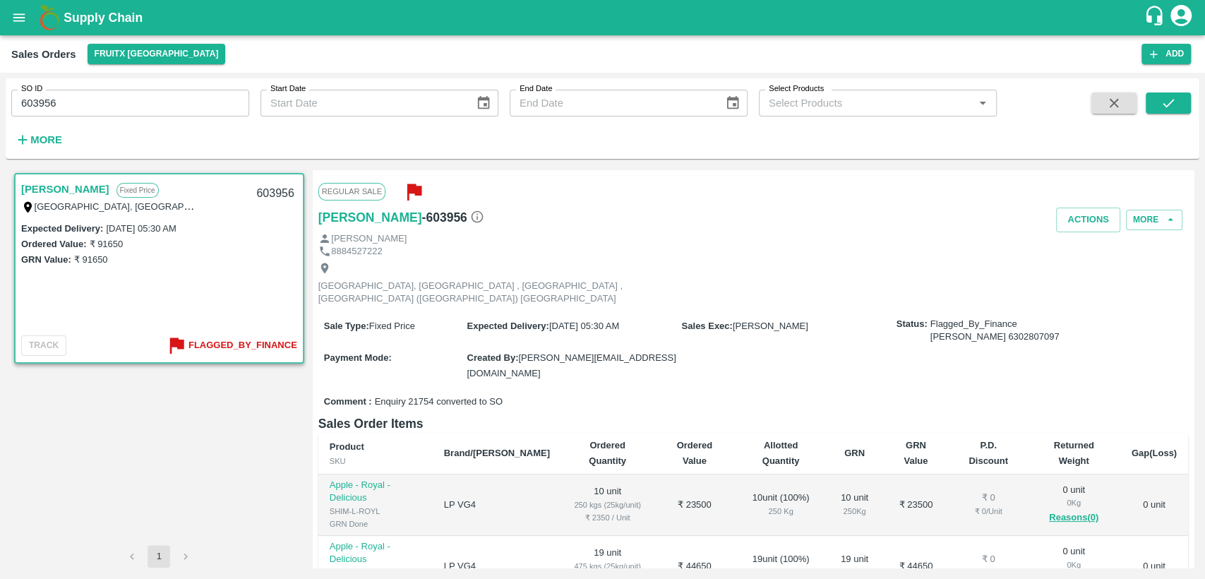
click at [413, 182] on icon "button" at bounding box center [413, 191] width 23 height 23
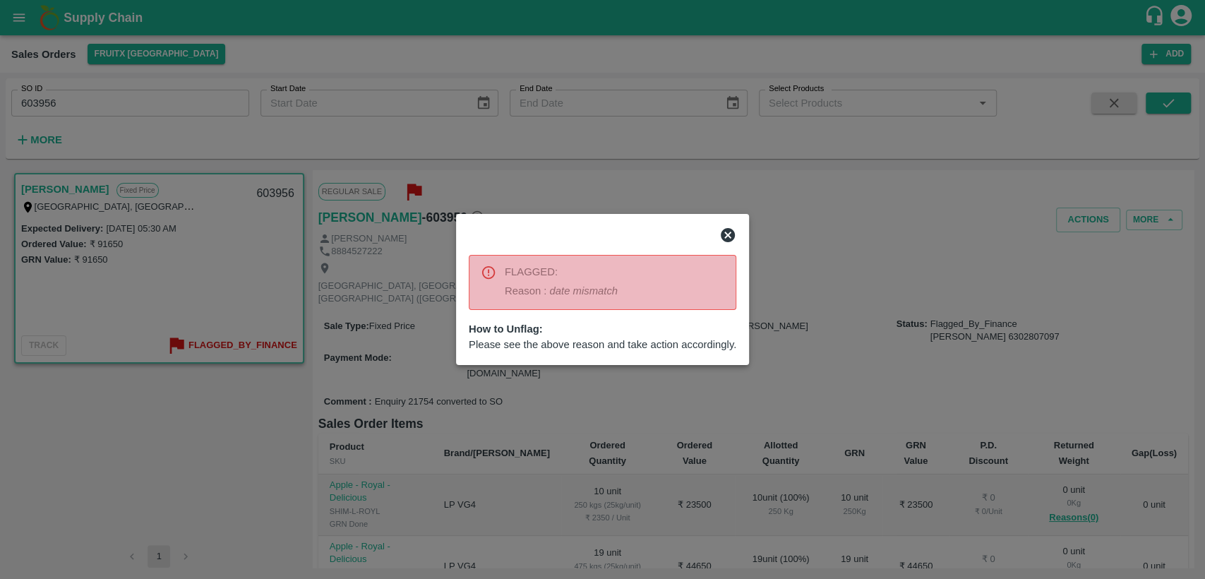
click at [727, 235] on icon at bounding box center [727, 235] width 17 height 17
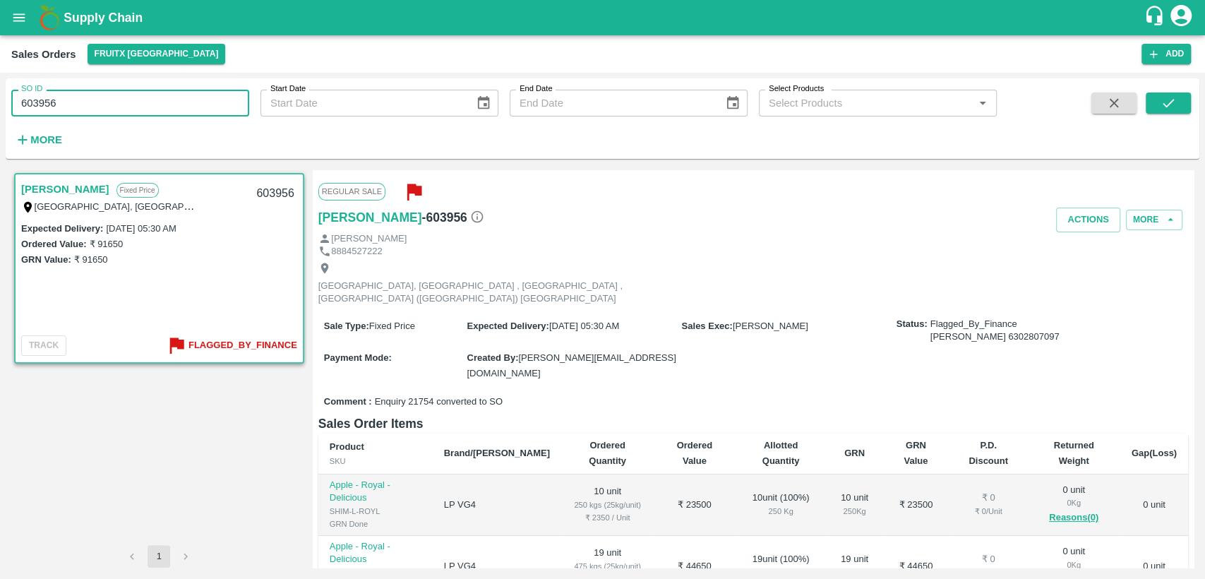
drag, startPoint x: 59, startPoint y: 105, endPoint x: 0, endPoint y: 114, distance: 60.0
click at [0, 114] on div "SO ID 603956 SO ID Start Date Start Date End Date End Date Select Products Sele…" at bounding box center [602, 326] width 1205 height 506
paste input "text"
click at [1156, 104] on button "submit" at bounding box center [1168, 102] width 45 height 21
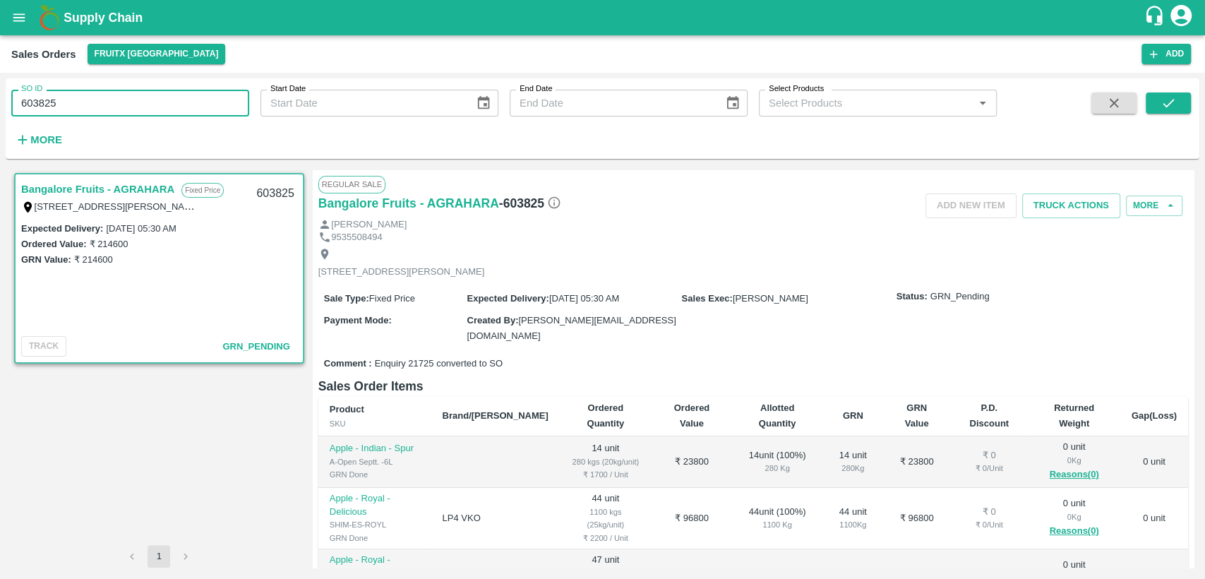
drag, startPoint x: 28, startPoint y: 112, endPoint x: 0, endPoint y: 116, distance: 28.5
click at [0, 116] on div "SO ID 603825 SO ID Start Date Start Date End Date End Date Select Products Sele…" at bounding box center [602, 326] width 1205 height 506
paste input "text"
click at [1162, 97] on icon "submit" at bounding box center [1169, 103] width 16 height 16
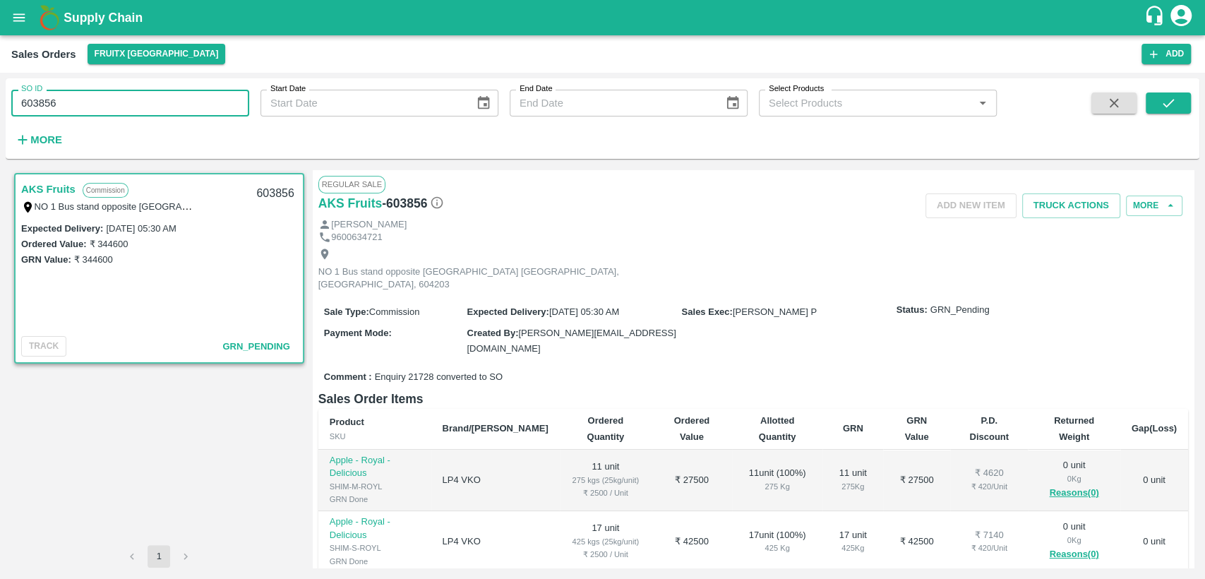
drag, startPoint x: 83, startPoint y: 108, endPoint x: 0, endPoint y: 114, distance: 82.9
click at [0, 114] on div "SO ID 603856 SO ID Start Date Start Date End Date End Date Select Products Sele…" at bounding box center [602, 326] width 1205 height 506
paste input "text"
type input "603919"
click at [1165, 102] on icon "submit" at bounding box center [1169, 103] width 16 height 16
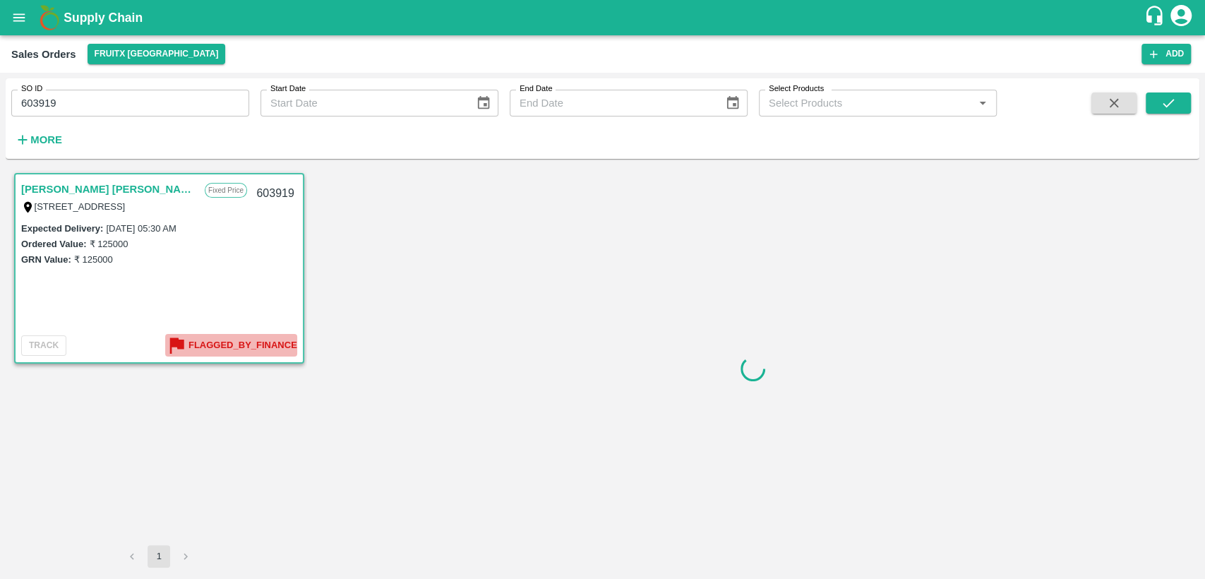
click at [240, 336] on button "Flagged_By_Finance" at bounding box center [230, 345] width 131 height 23
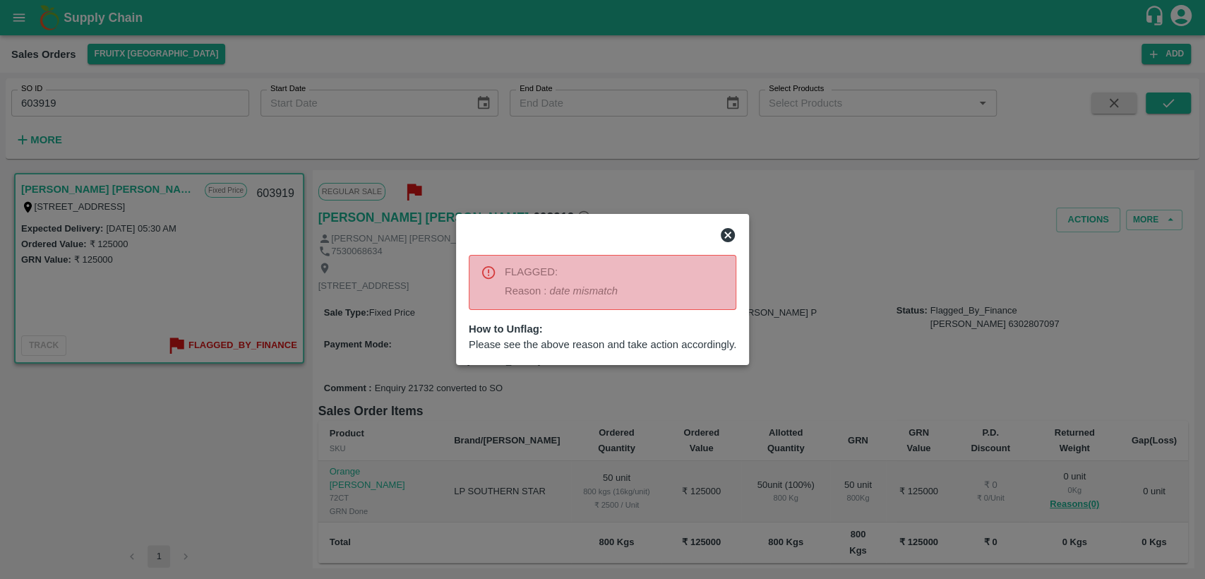
click at [729, 232] on icon at bounding box center [727, 235] width 17 height 17
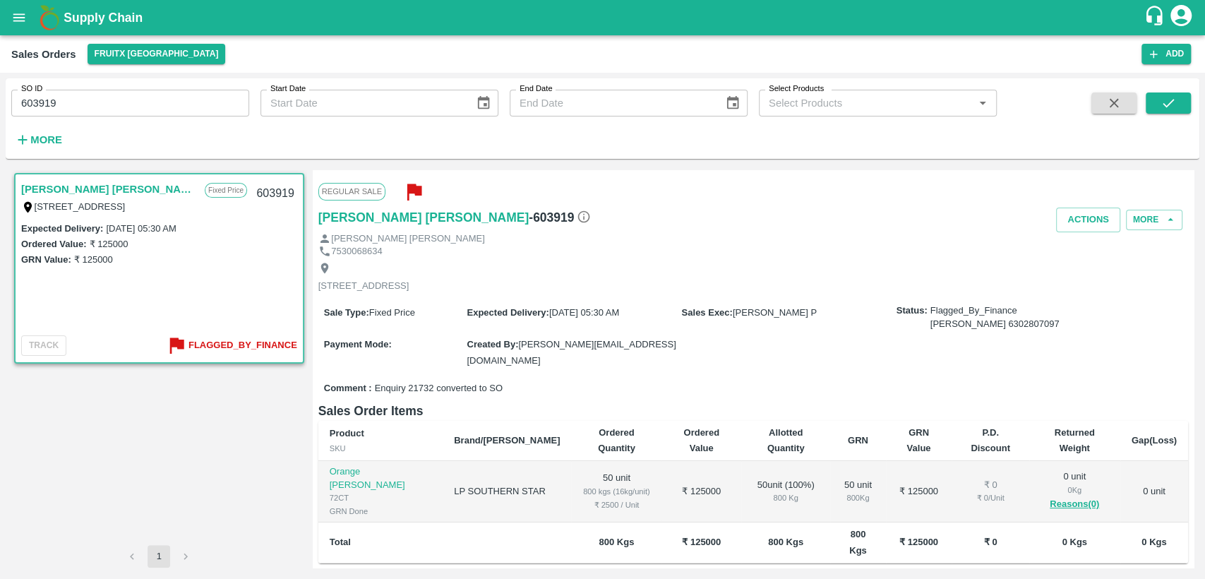
scroll to position [155, 0]
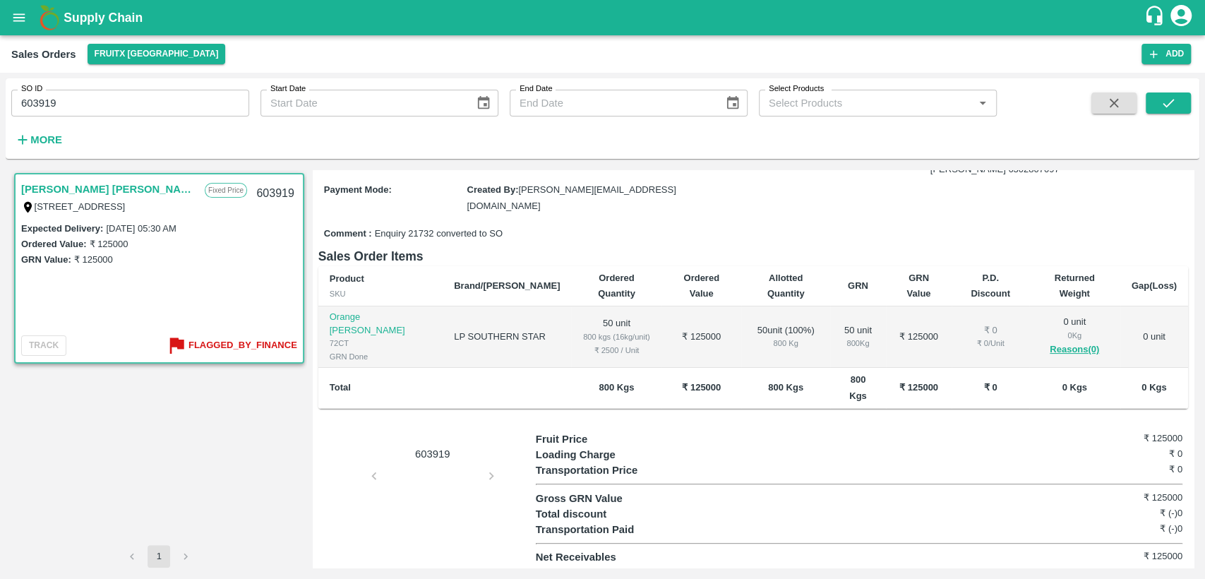
click at [446, 475] on div "603919" at bounding box center [426, 498] width 217 height 134
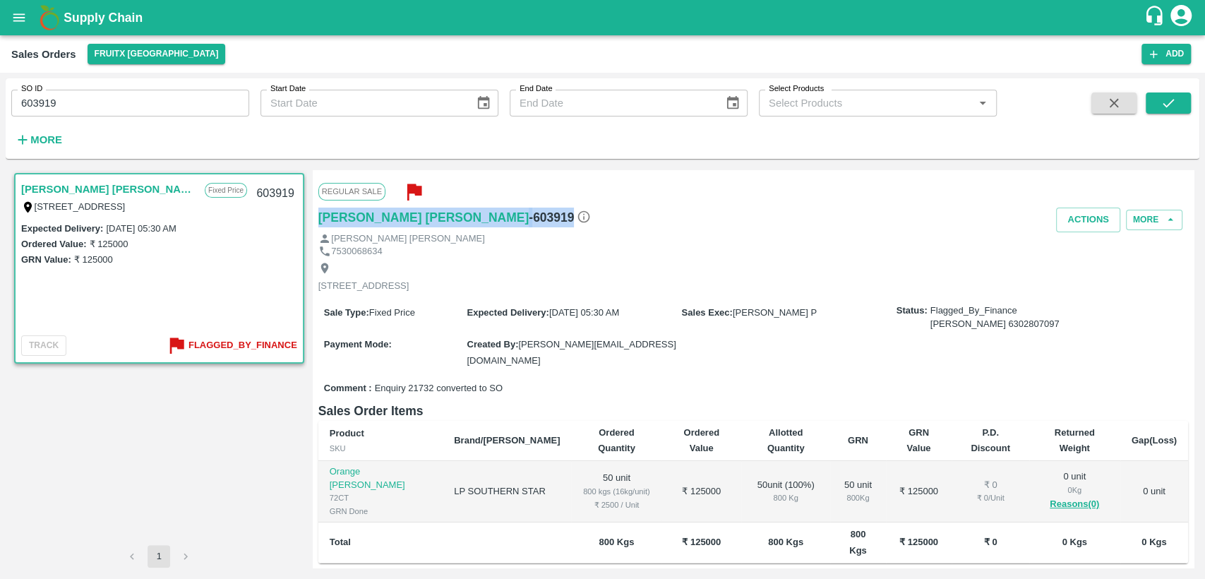
drag, startPoint x: 518, startPoint y: 217, endPoint x: 316, endPoint y: 225, distance: 201.4
click at [316, 225] on div "Regular Sale Mohamed Saliq Alavudeen - 603919 Actions More Mohamed Saliq Alavud…" at bounding box center [753, 369] width 881 height 398
copy div "Mohamed Saliq Alavudeen - 603919"
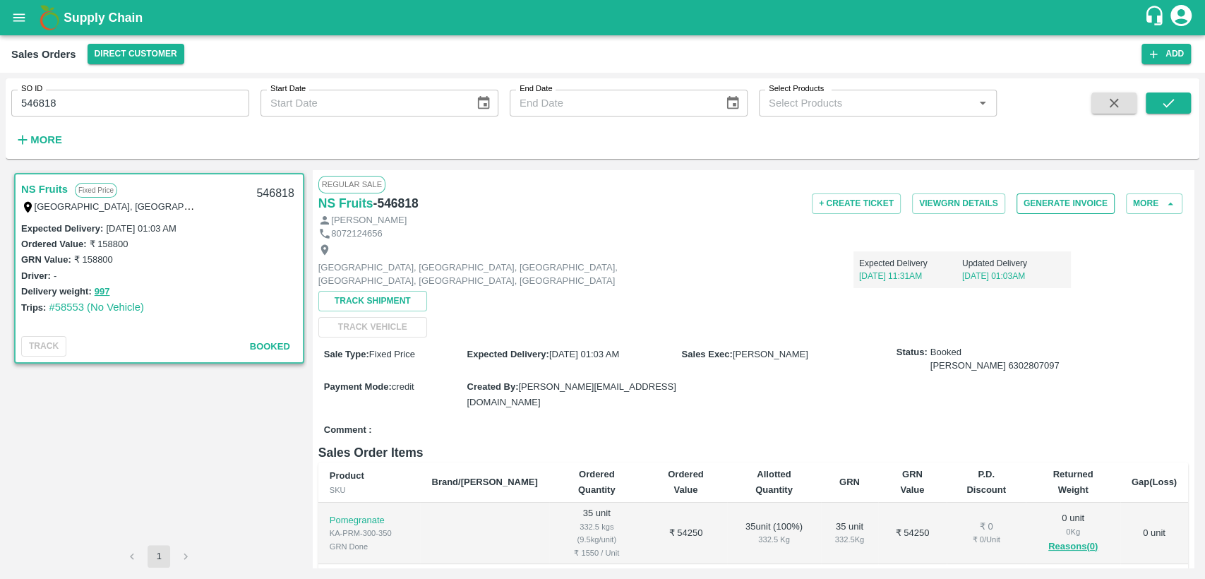
click at [1030, 206] on button "Generate Invoice" at bounding box center [1066, 203] width 98 height 20
